Goal: Information Seeking & Learning: Learn about a topic

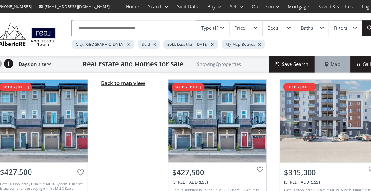
click at [134, 77] on span "Back to map view" at bounding box center [125, 77] width 41 height 7
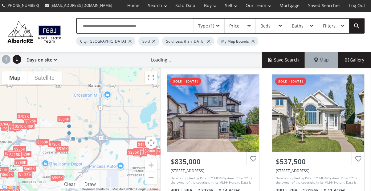
click at [69, 119] on div at bounding box center [81, 129] width 162 height 123
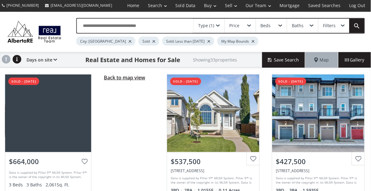
click at [136, 80] on span "Back to map view" at bounding box center [125, 77] width 41 height 7
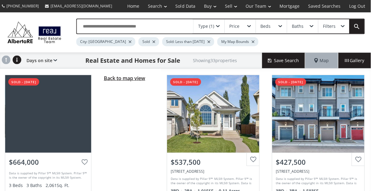
click at [114, 79] on span "Back to map view" at bounding box center [125, 77] width 41 height 7
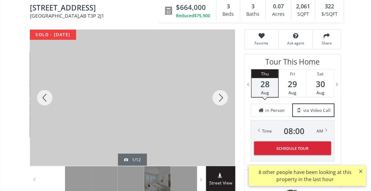
scroll to position [64, 0]
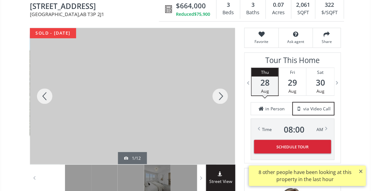
click at [223, 94] on div at bounding box center [221, 96] width 30 height 136
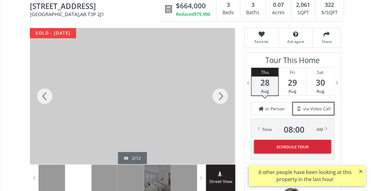
click at [224, 95] on div at bounding box center [221, 96] width 30 height 136
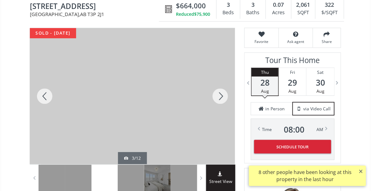
click at [223, 96] on div at bounding box center [221, 96] width 30 height 136
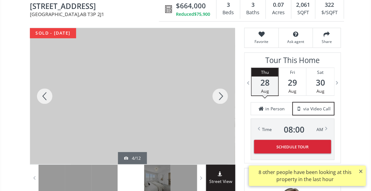
click at [223, 96] on div at bounding box center [221, 96] width 30 height 136
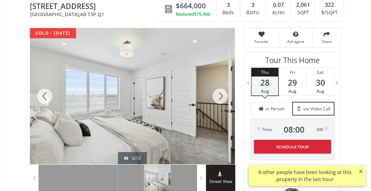
click at [223, 96] on div at bounding box center [221, 96] width 30 height 136
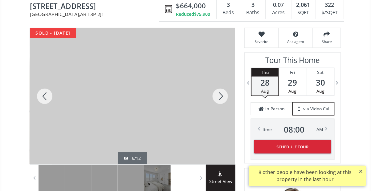
click at [222, 95] on div at bounding box center [221, 96] width 30 height 136
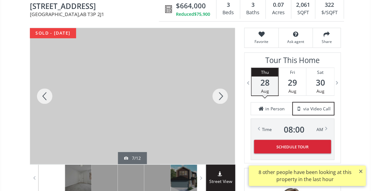
click at [222, 97] on div at bounding box center [221, 96] width 30 height 136
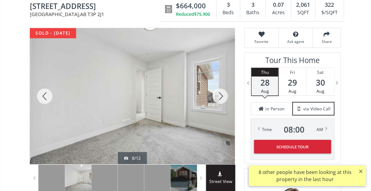
click at [221, 97] on div at bounding box center [221, 96] width 30 height 136
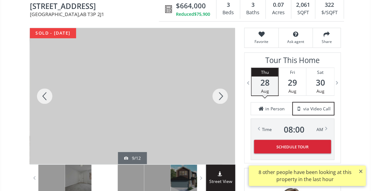
click at [222, 96] on div at bounding box center [221, 96] width 30 height 136
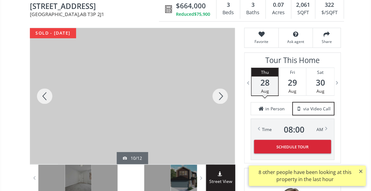
click at [221, 96] on div at bounding box center [221, 96] width 30 height 136
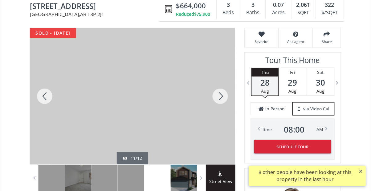
click at [43, 103] on div at bounding box center [45, 96] width 30 height 136
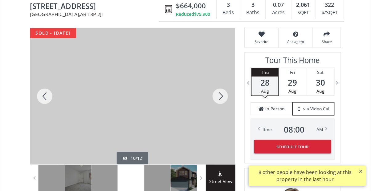
click at [225, 99] on div at bounding box center [221, 96] width 30 height 136
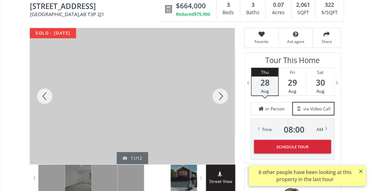
click at [225, 99] on div at bounding box center [221, 96] width 30 height 136
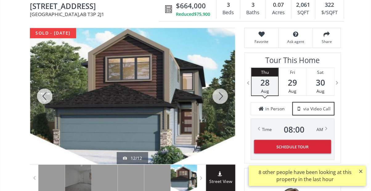
click at [47, 94] on div at bounding box center [45, 96] width 30 height 136
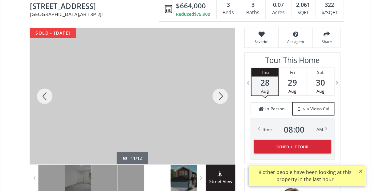
click at [224, 99] on div at bounding box center [221, 96] width 30 height 136
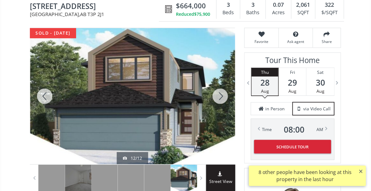
click at [225, 99] on div at bounding box center [221, 96] width 30 height 136
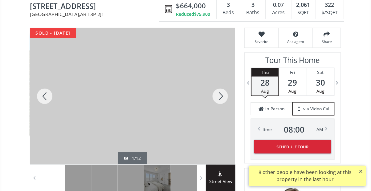
click at [49, 93] on div at bounding box center [45, 96] width 30 height 136
